Goal: Transaction & Acquisition: Subscribe to service/newsletter

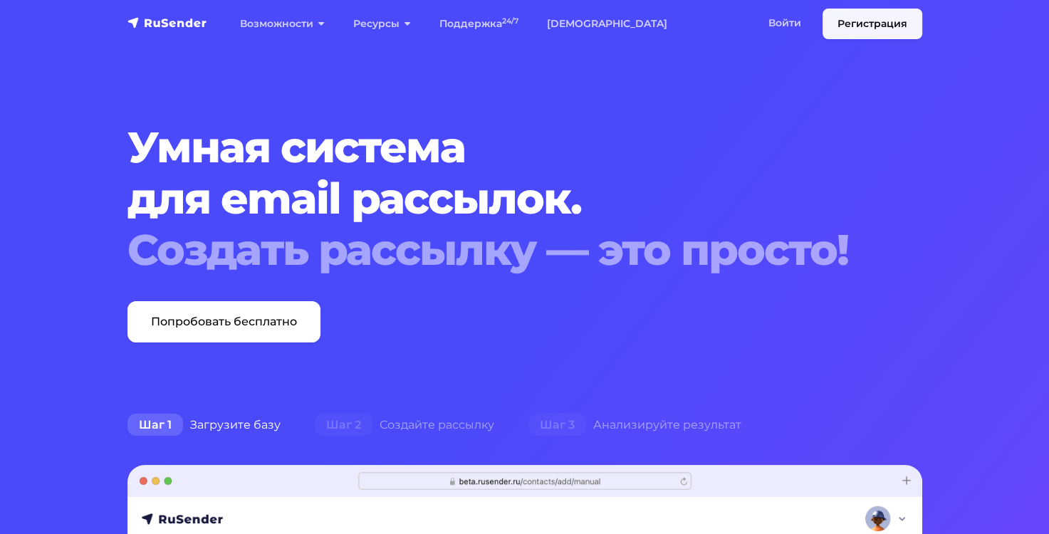
click at [853, 32] on link "Регистрация" at bounding box center [872, 24] width 100 height 31
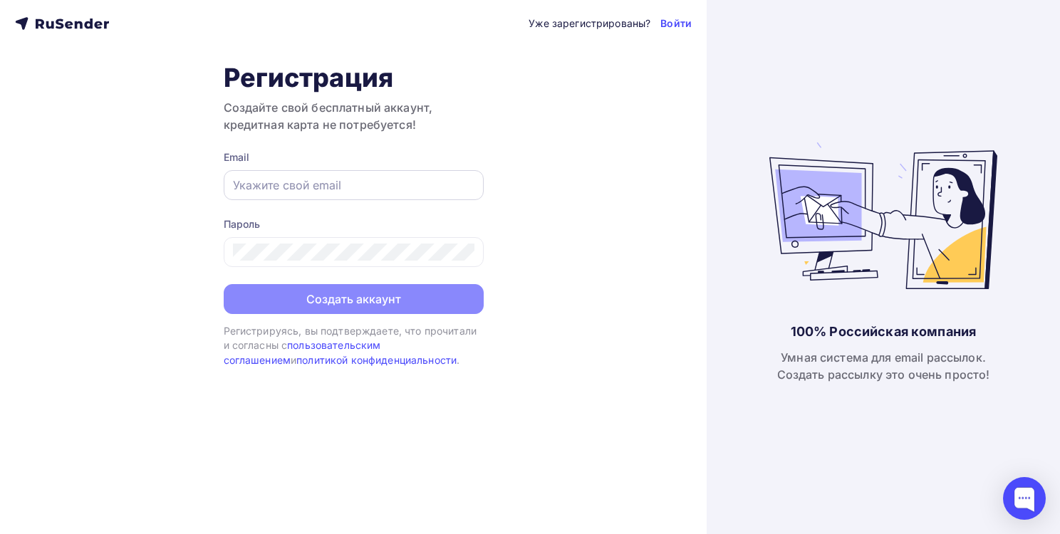
click at [312, 187] on input "text" at bounding box center [353, 185] width 241 height 17
type input "[EMAIL_ADDRESS][DOMAIN_NAME]"
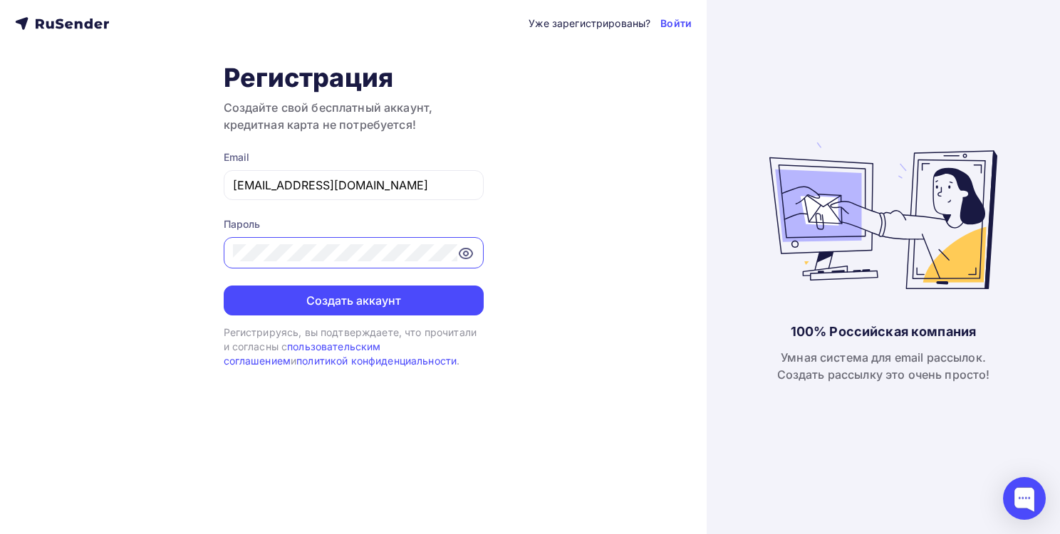
click at [224, 286] on button "Создать аккаунт" at bounding box center [354, 301] width 260 height 30
